Goal: Find contact information: Find contact information

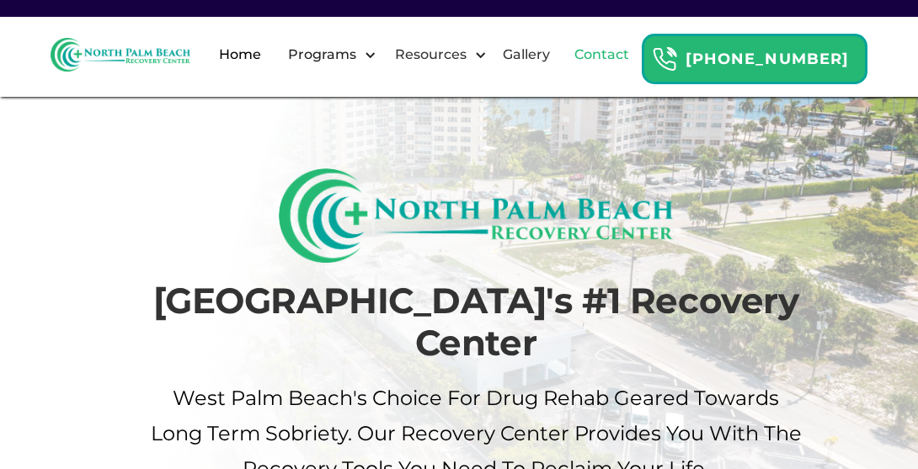
click at [640, 64] on link "Contact" at bounding box center [602, 55] width 75 height 54
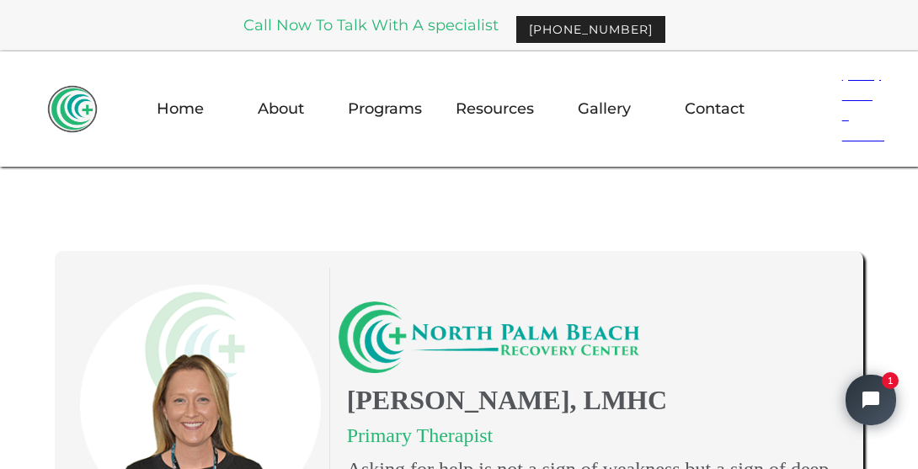
click at [580, 408] on h1 "Genna Romagnuolo, LMHC" at bounding box center [589, 400] width 500 height 37
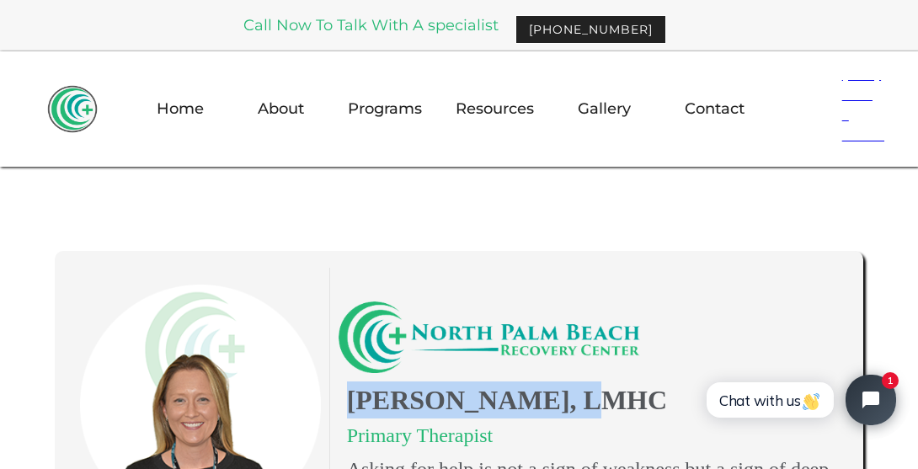
drag, startPoint x: 572, startPoint y: 401, endPoint x: 351, endPoint y: 406, distance: 220.8
click at [351, 406] on h1 "Genna Romagnuolo, LMHC" at bounding box center [589, 400] width 500 height 37
copy h1 "Genna Romagnuolo"
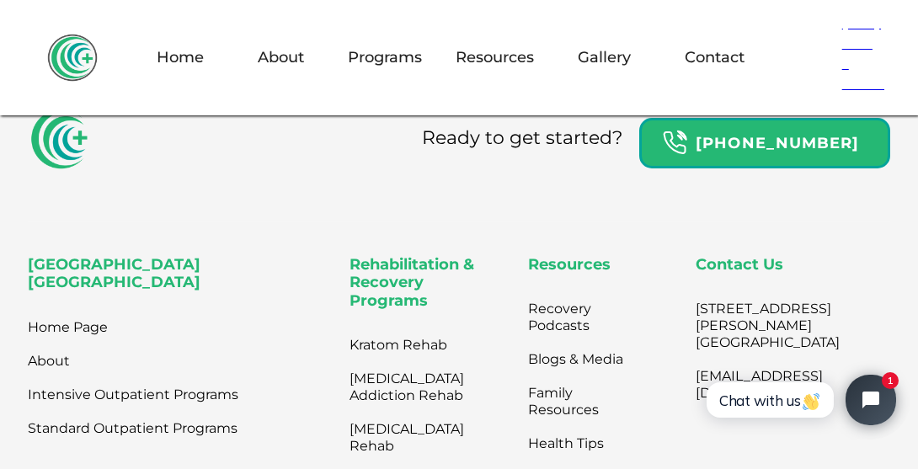
scroll to position [1717, 0]
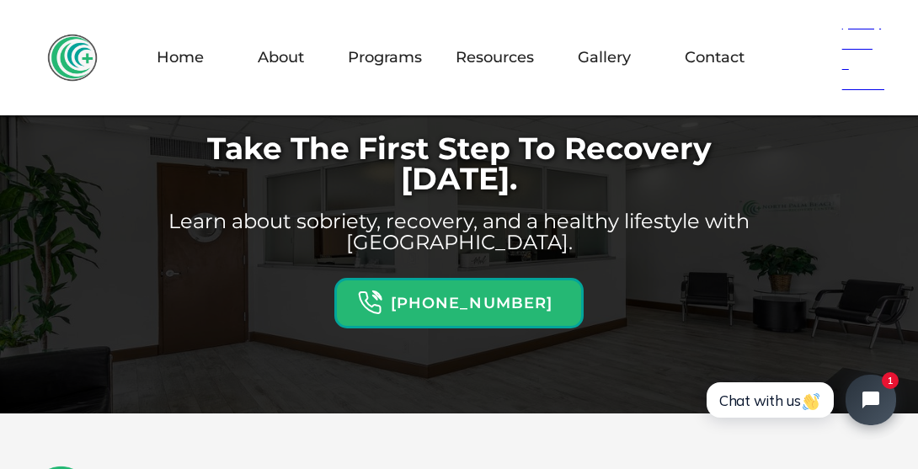
click at [888, 217] on div "Take The First Step To Recovery Today. Learn about sobriety, recovery, and a he…" at bounding box center [459, 231] width 918 height 365
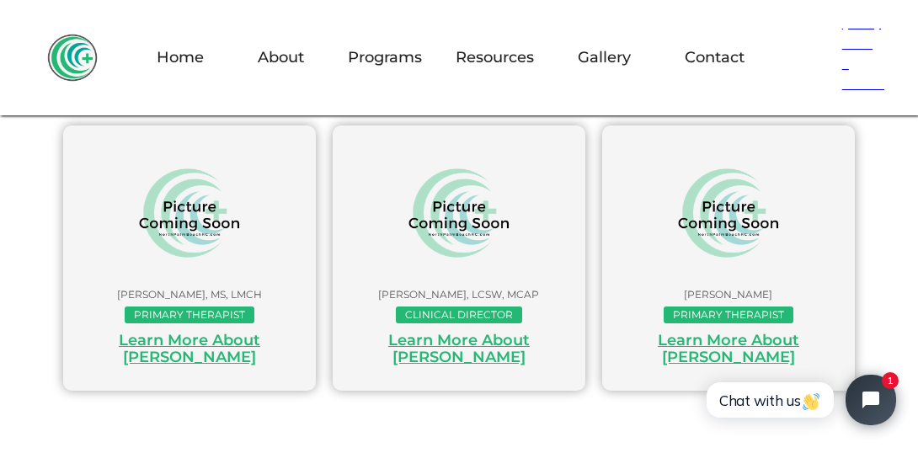
scroll to position [943, 0]
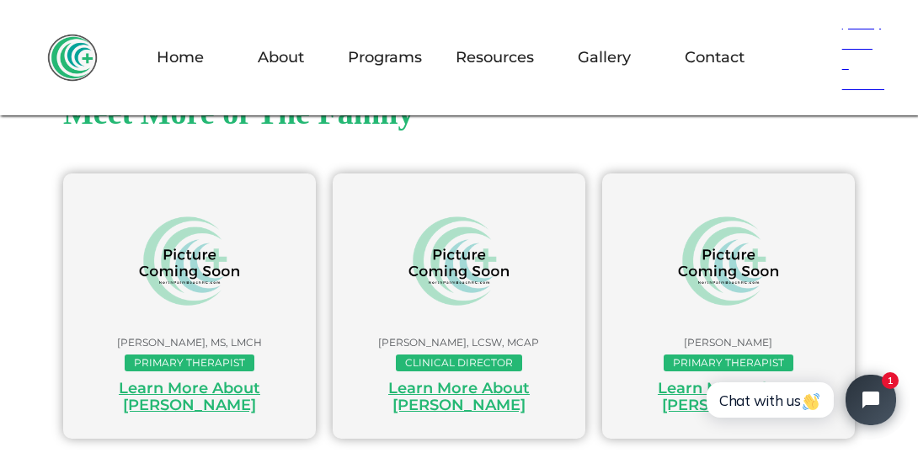
scroll to position [2635, 0]
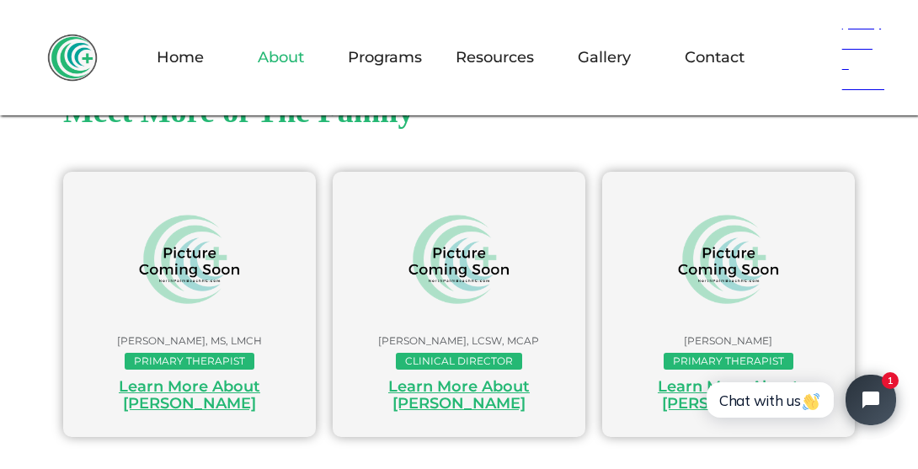
click at [269, 62] on link "About" at bounding box center [281, 57] width 67 height 49
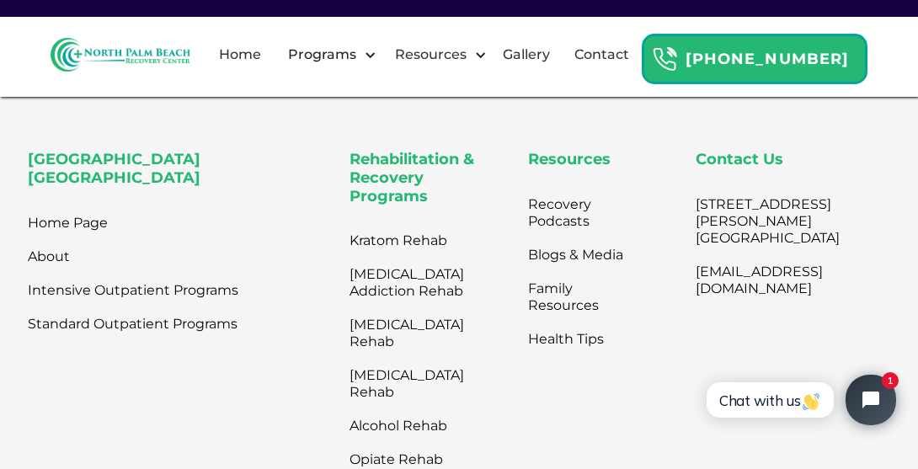
scroll to position [3882, 0]
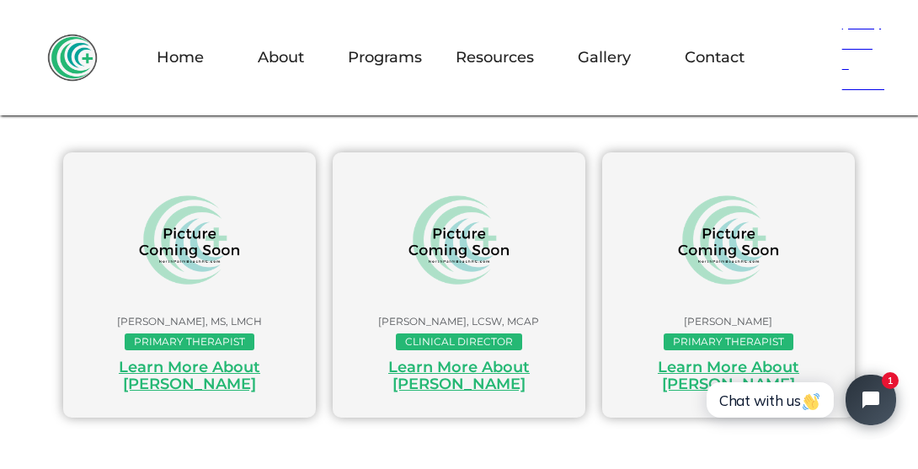
scroll to position [827, 0]
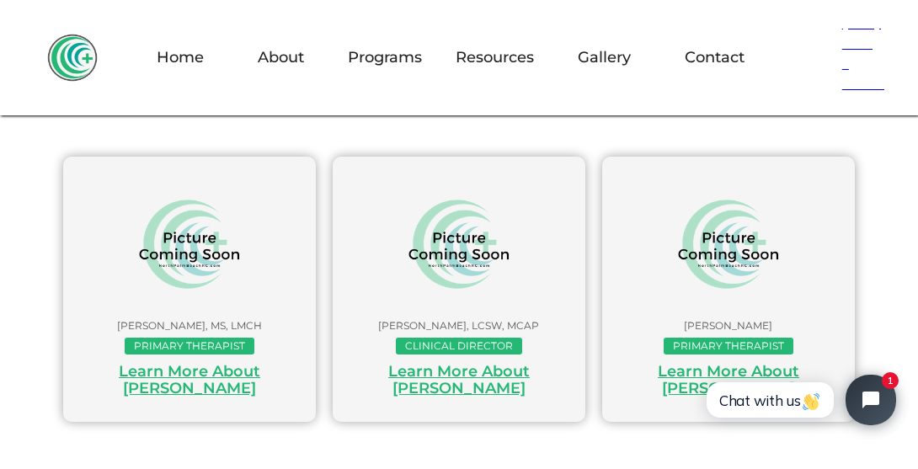
click at [460, 366] on div "Learn More About [PERSON_NAME]" at bounding box center [459, 380] width 219 height 34
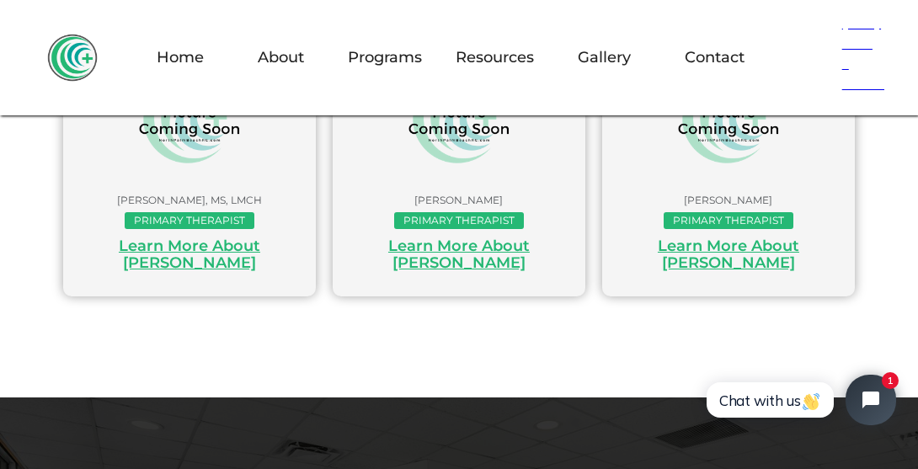
scroll to position [979, 0]
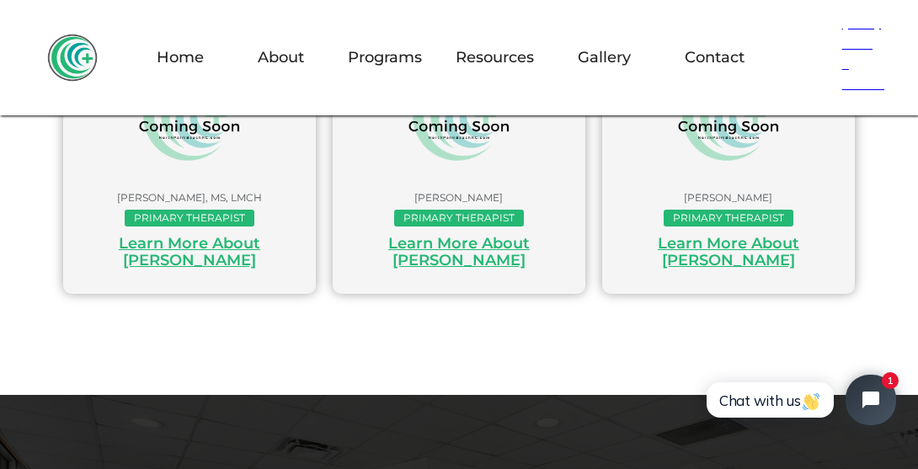
click at [546, 255] on link "Crystal Kirshner Primary Therapist Learn More About Crystal" at bounding box center [459, 161] width 253 height 265
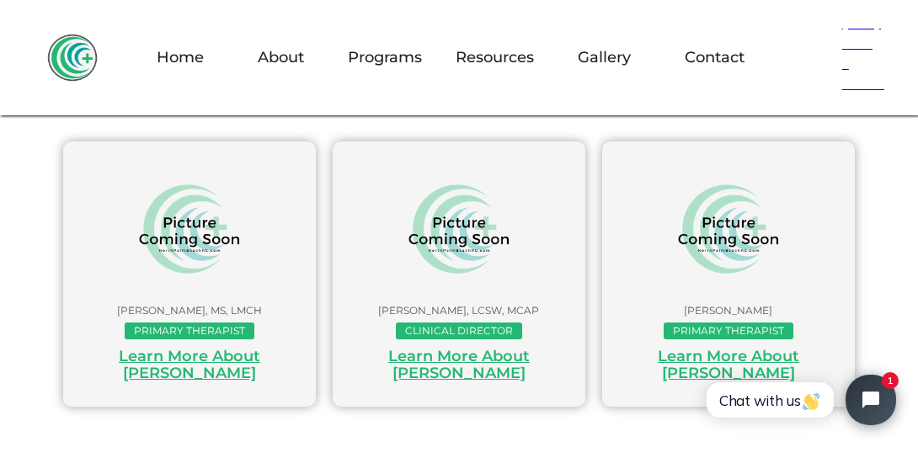
scroll to position [933, 0]
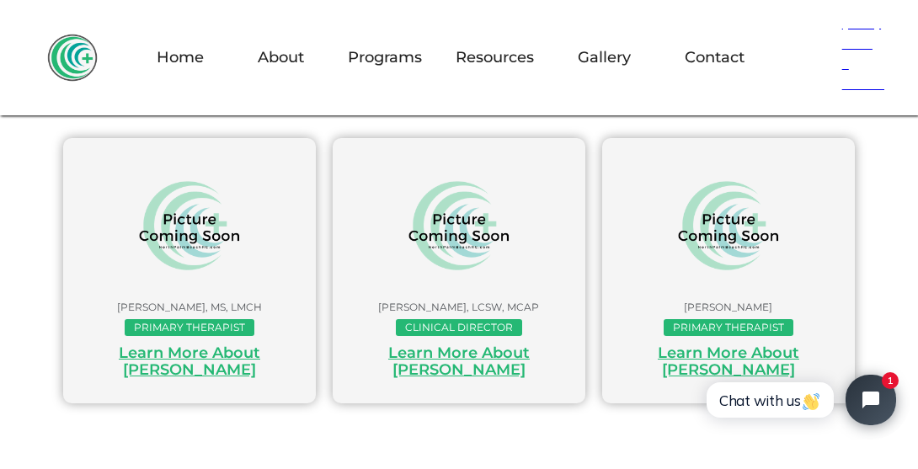
click at [683, 360] on div "Learn More About Carolanne" at bounding box center [728, 362] width 219 height 34
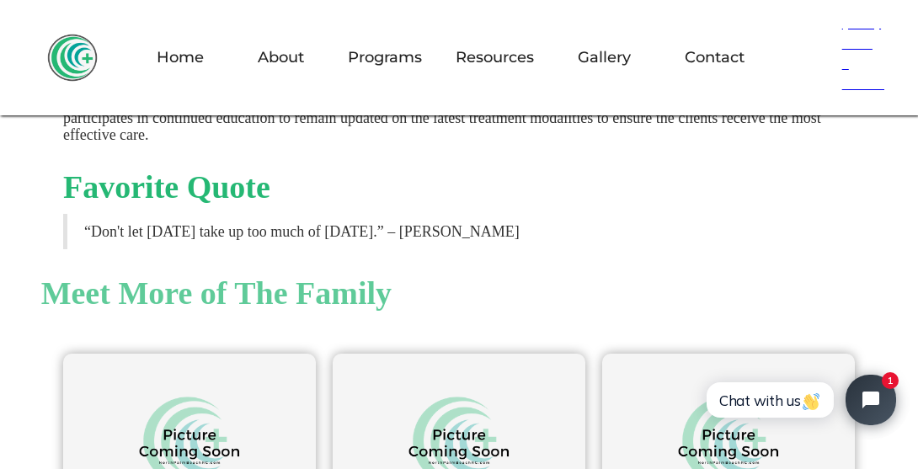
scroll to position [672, 0]
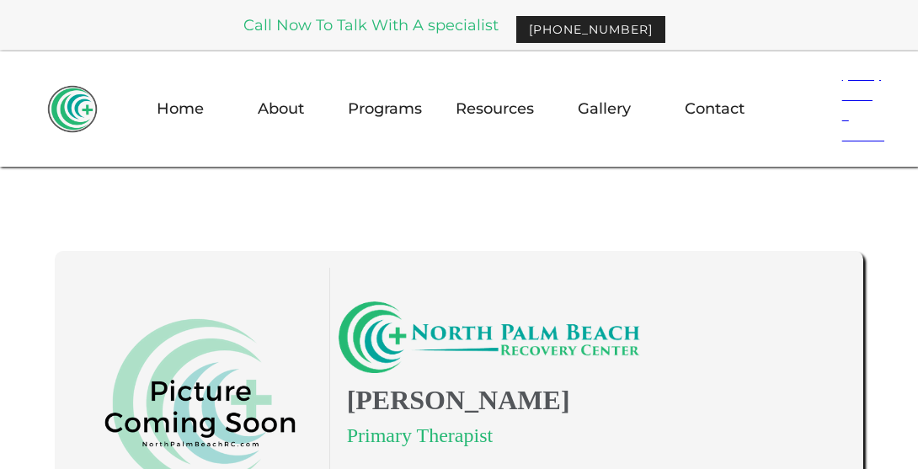
scroll to position [672, 0]
